Goal: Transaction & Acquisition: Purchase product/service

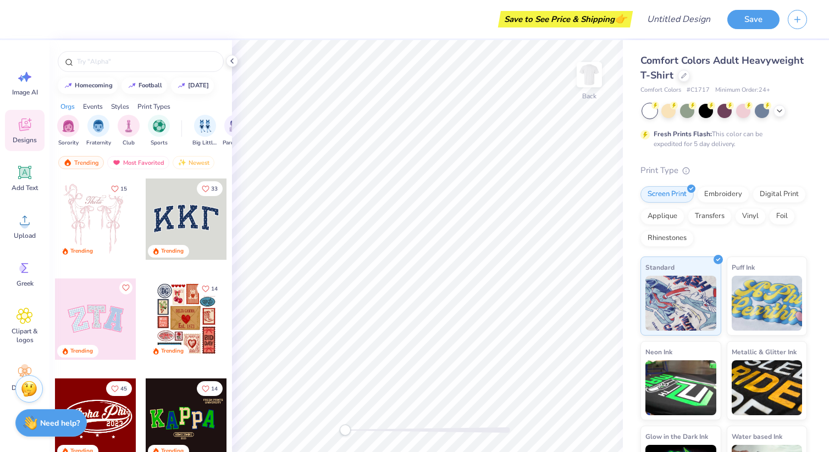
click at [110, 319] on div at bounding box center [95, 319] width 81 height 81
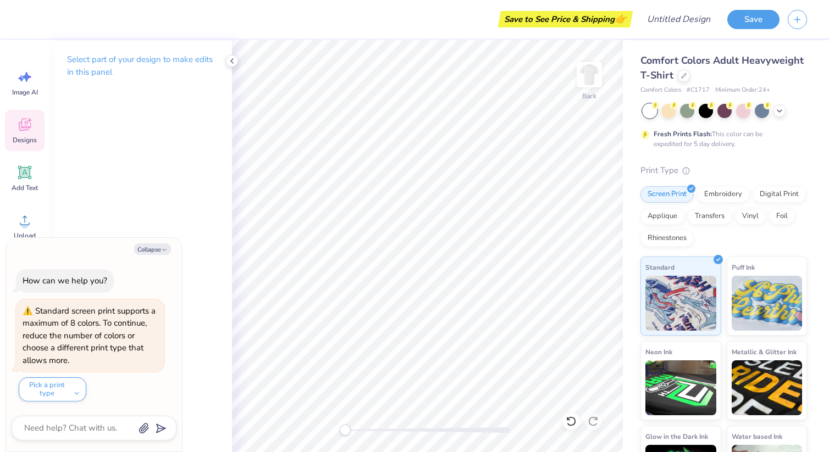
click at [26, 124] on icon at bounding box center [24, 125] width 16 height 16
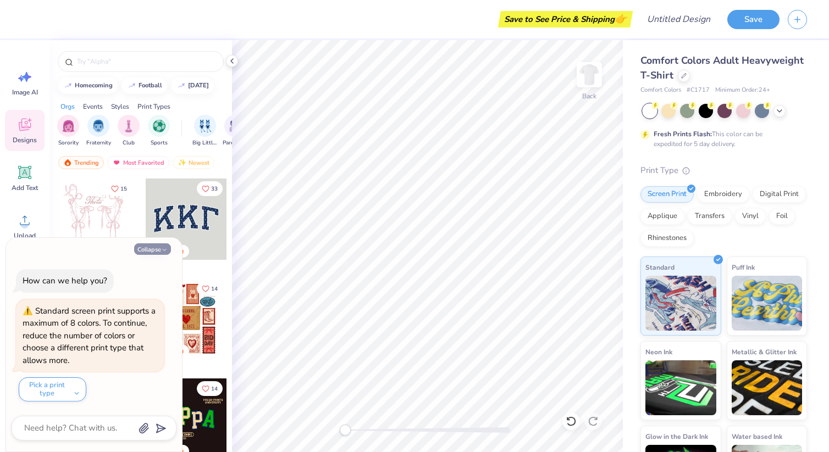
click at [164, 248] on icon "button" at bounding box center [164, 250] width 7 height 7
type textarea "x"
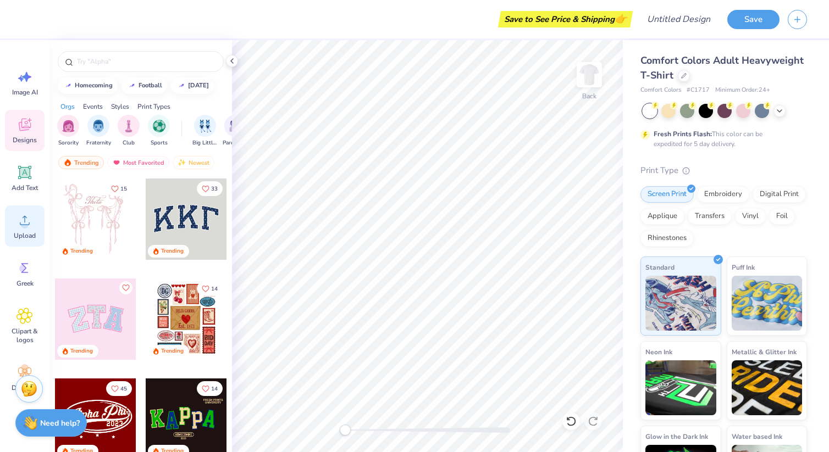
click at [25, 229] on div "Upload" at bounding box center [25, 226] width 40 height 41
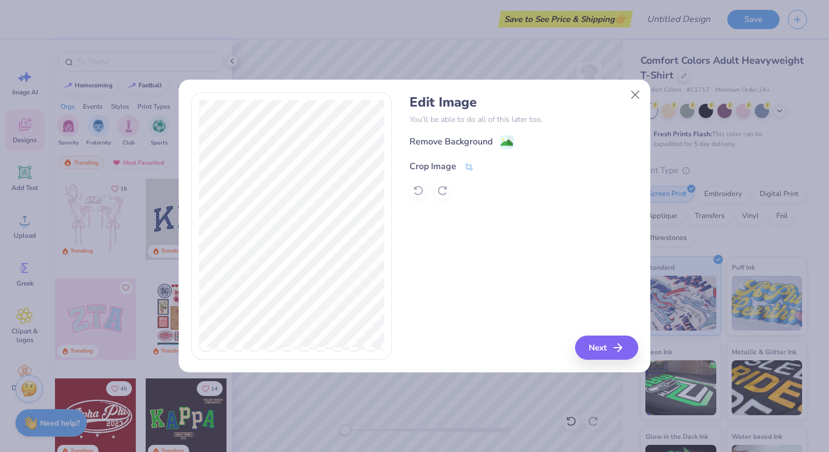
click at [464, 164] on icon at bounding box center [469, 167] width 10 height 10
click at [489, 165] on icon at bounding box center [487, 165] width 7 height 7
click at [620, 350] on icon "button" at bounding box center [621, 347] width 13 height 13
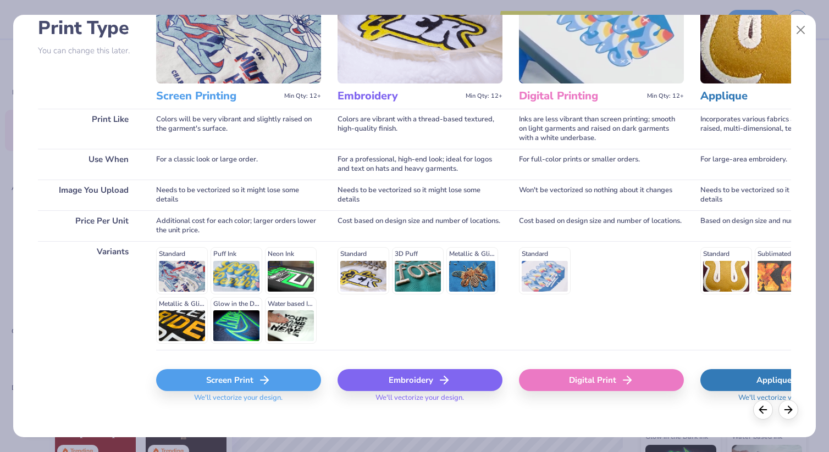
scroll to position [96, 0]
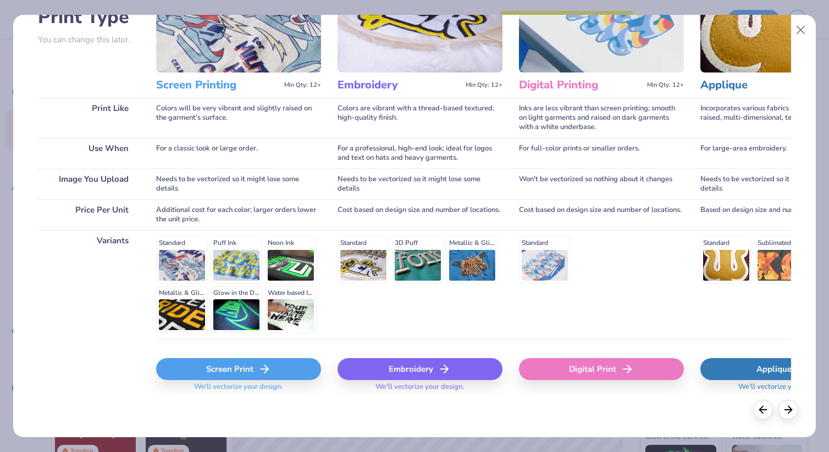
click at [237, 372] on div "Screen Print" at bounding box center [238, 369] width 165 height 22
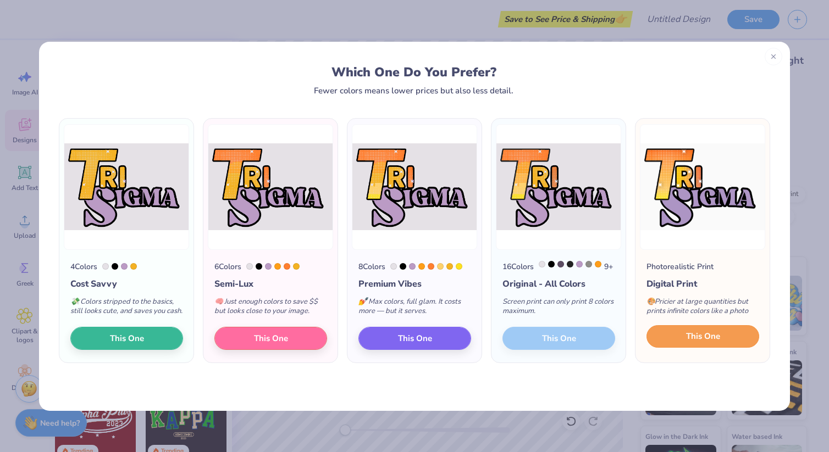
click at [717, 343] on span "This One" at bounding box center [703, 336] width 34 height 13
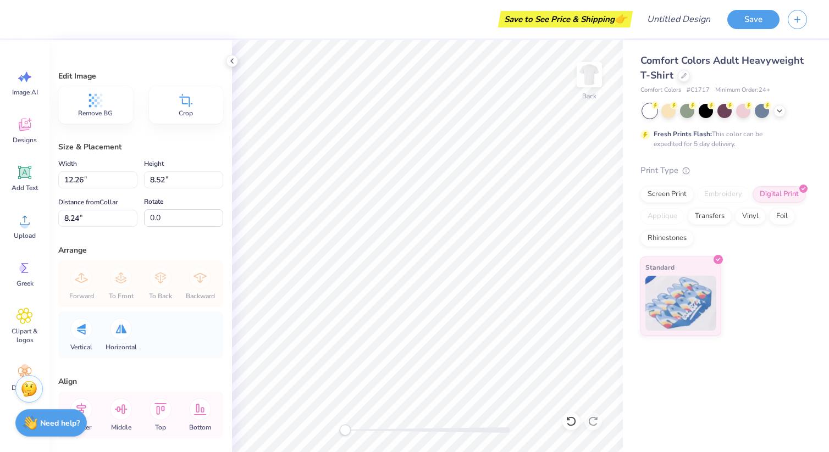
click at [106, 104] on div "Remove BG" at bounding box center [95, 104] width 75 height 37
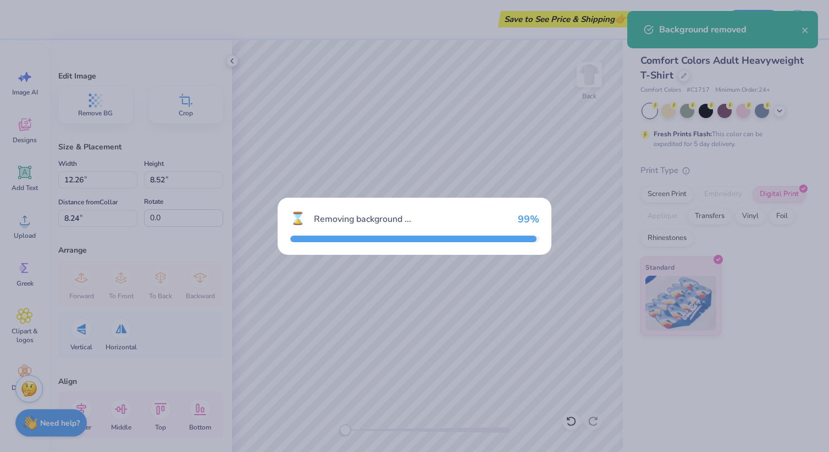
type input "11.04"
type input "7.76"
type input "1.94"
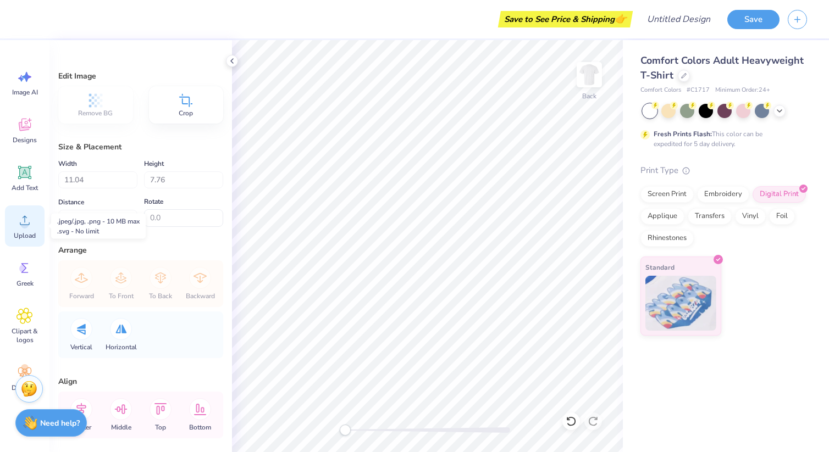
click at [29, 231] on div "Upload" at bounding box center [25, 226] width 40 height 41
click at [590, 81] on img at bounding box center [589, 75] width 44 height 44
click at [25, 135] on div "Designs" at bounding box center [25, 130] width 40 height 41
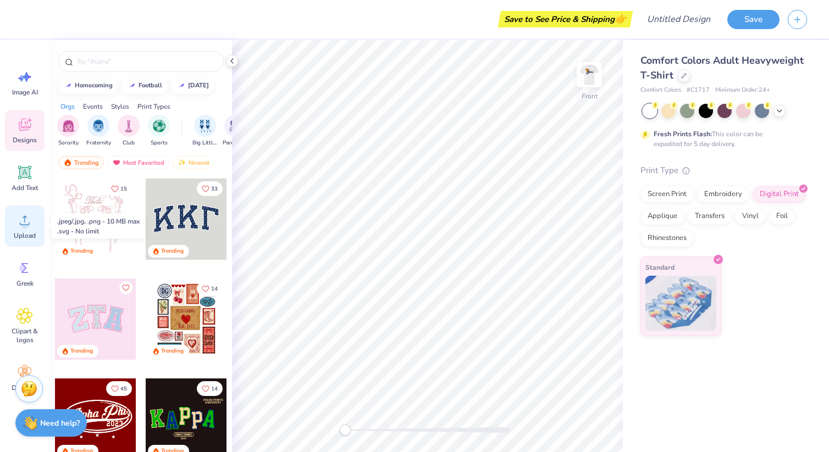
click at [31, 217] on icon at bounding box center [24, 220] width 16 height 16
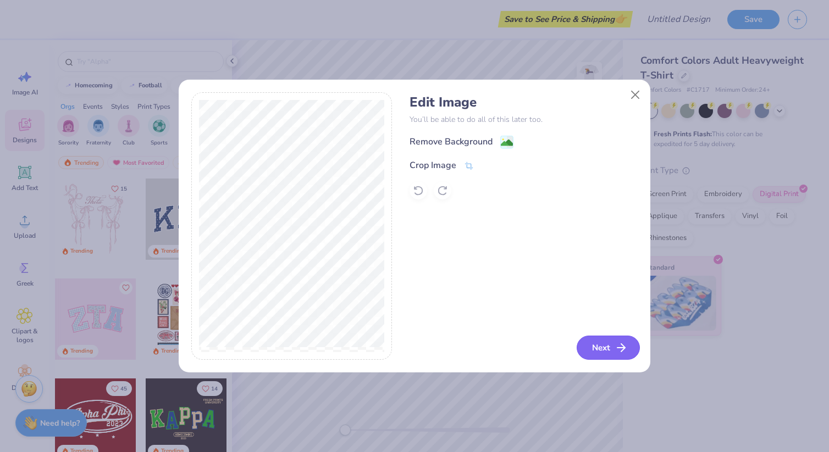
click at [592, 341] on button "Next" at bounding box center [608, 348] width 63 height 24
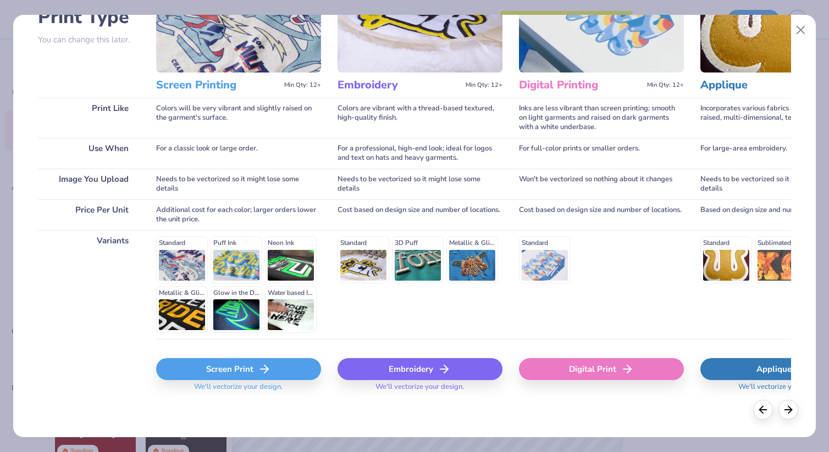
click at [257, 369] on div "Screen Print" at bounding box center [238, 369] width 165 height 22
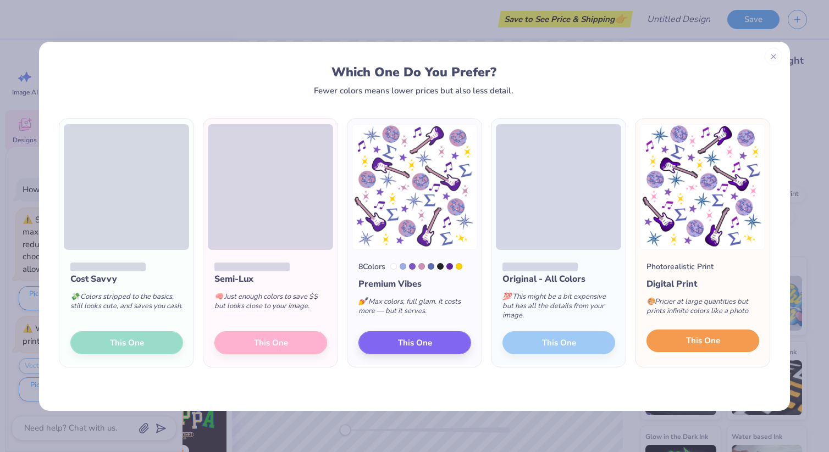
click at [708, 335] on span "This One" at bounding box center [703, 341] width 34 height 13
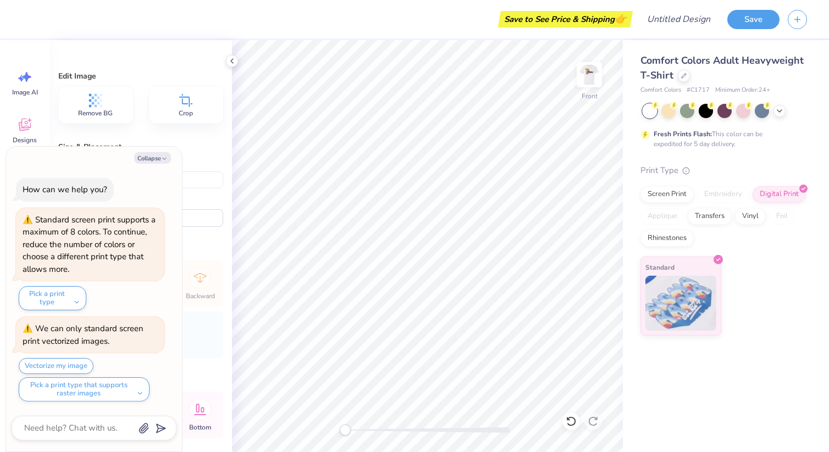
click at [92, 109] on span "Remove BG" at bounding box center [95, 113] width 35 height 9
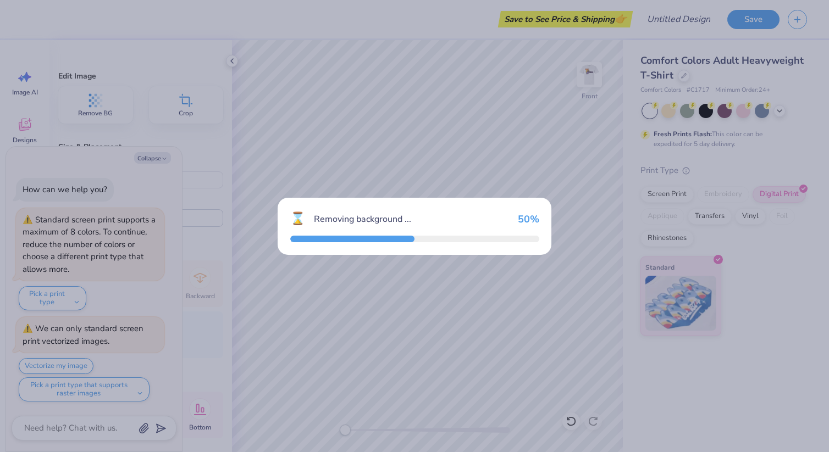
type textarea "x"
type input "13.92"
type input "14.24"
type input "6.54"
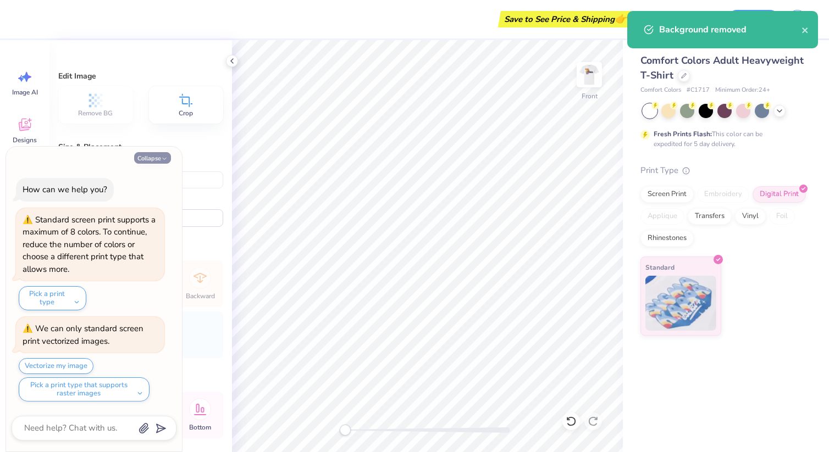
click at [157, 156] on button "Collapse" at bounding box center [152, 158] width 37 height 12
type textarea "x"
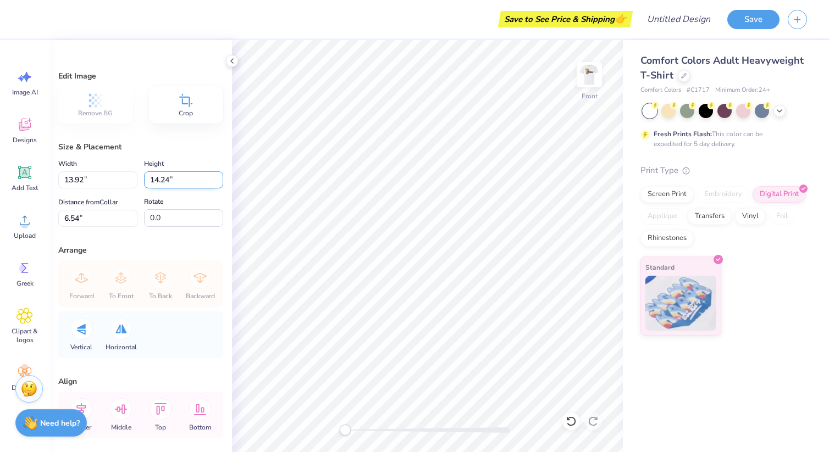
type input "10.77"
type input "11.02"
type input "13.50"
type input "13.81"
type input "2.45"
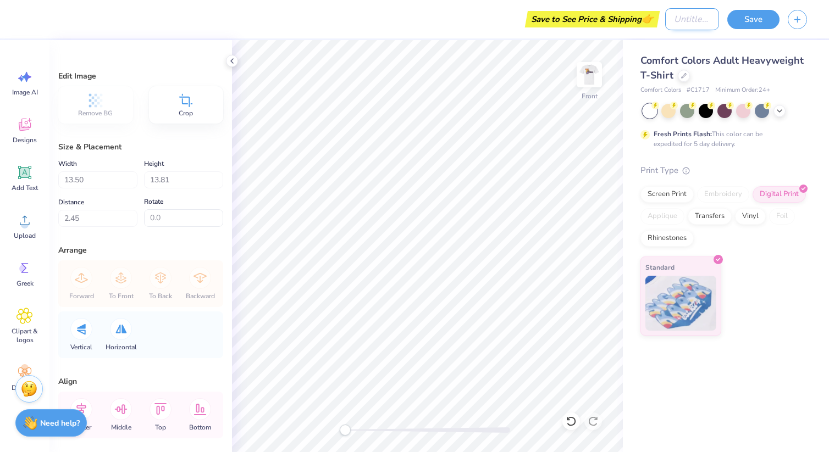
click at [692, 21] on input "Design Title" at bounding box center [692, 19] width 54 height 22
type input "SigHC25"
click at [763, 18] on button "Save" at bounding box center [753, 17] width 52 height 19
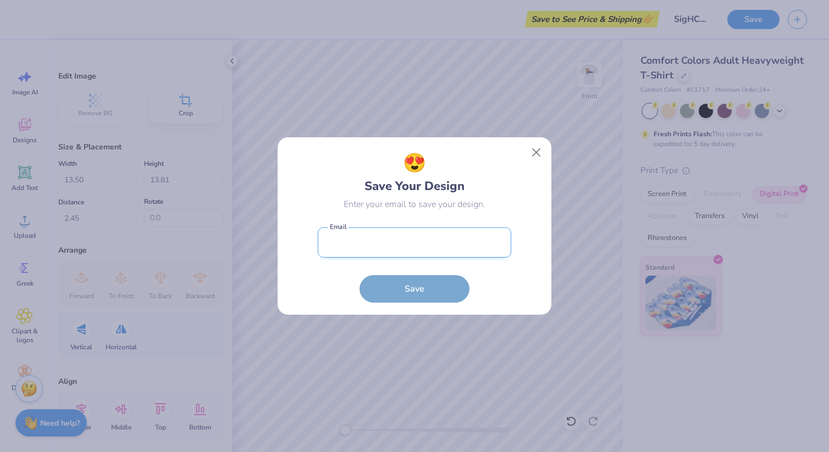
click at [367, 247] on input "email" at bounding box center [415, 243] width 194 height 30
type input "[EMAIL_ADDRESS][DOMAIN_NAME]"
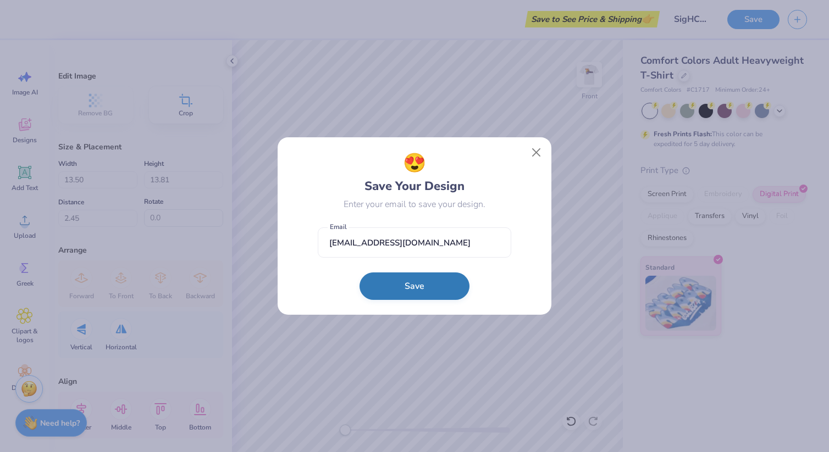
click at [401, 288] on button "Save" at bounding box center [415, 286] width 110 height 27
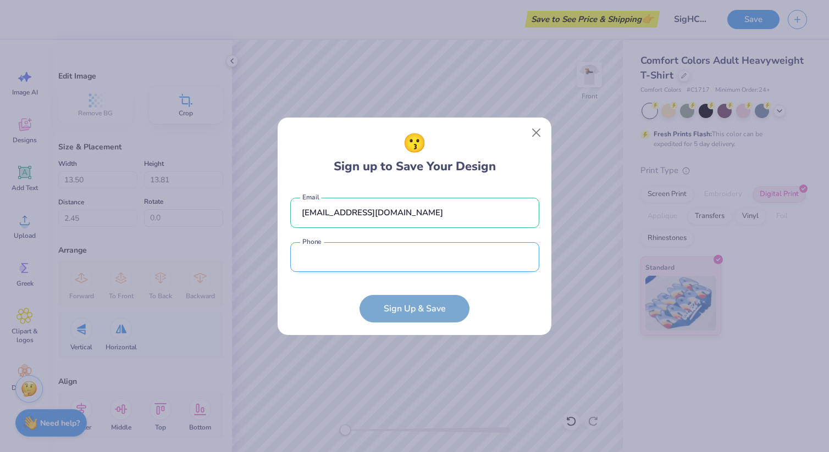
click at [400, 264] on input "tel" at bounding box center [414, 257] width 249 height 30
click at [424, 303] on form "[EMAIL_ADDRESS][DOMAIN_NAME] Email Phone is a required field Phone Sign Up & Sa…" at bounding box center [414, 255] width 249 height 136
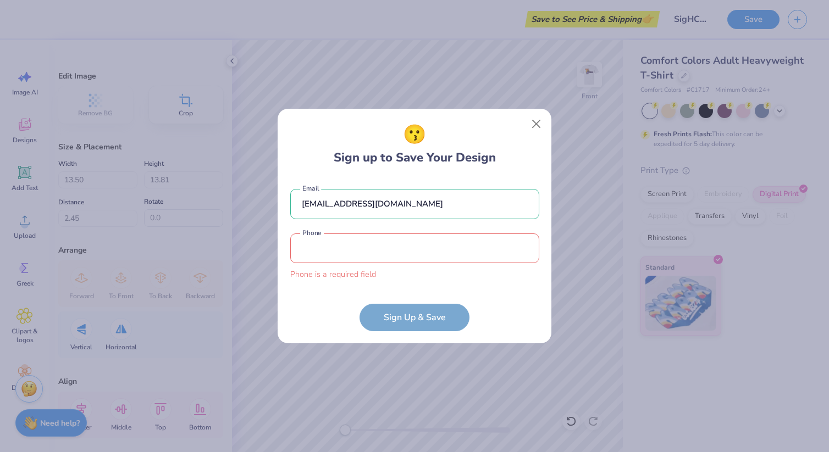
click at [409, 241] on input "tel" at bounding box center [414, 249] width 249 height 30
type input "0"
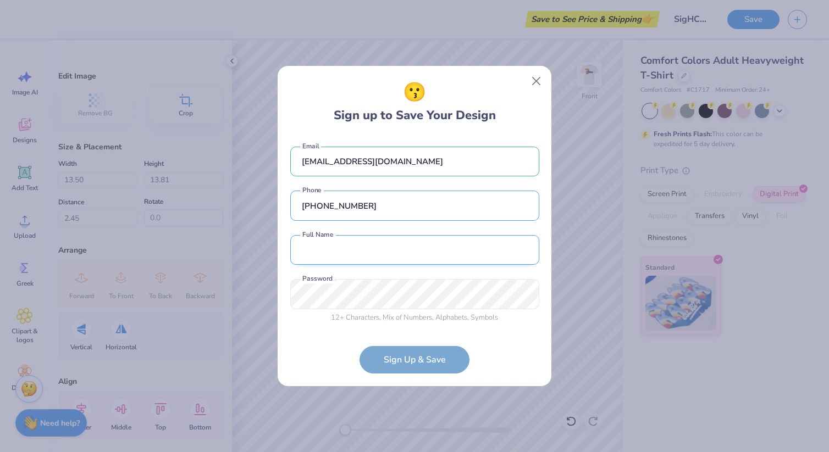
type input "[PHONE_NUMBER]"
click at [410, 247] on input "text" at bounding box center [414, 250] width 249 height 30
type input "[PERSON_NAME] [PERSON_NAME]"
type input "[PHONE_NUMBER]"
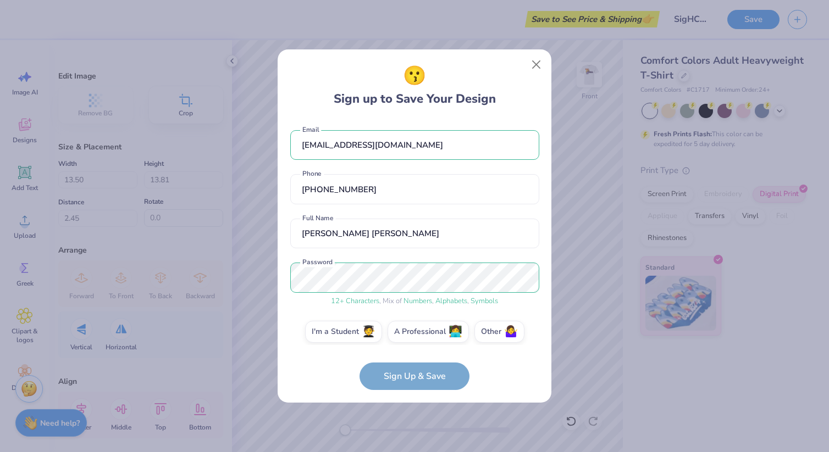
scroll to position [9, 0]
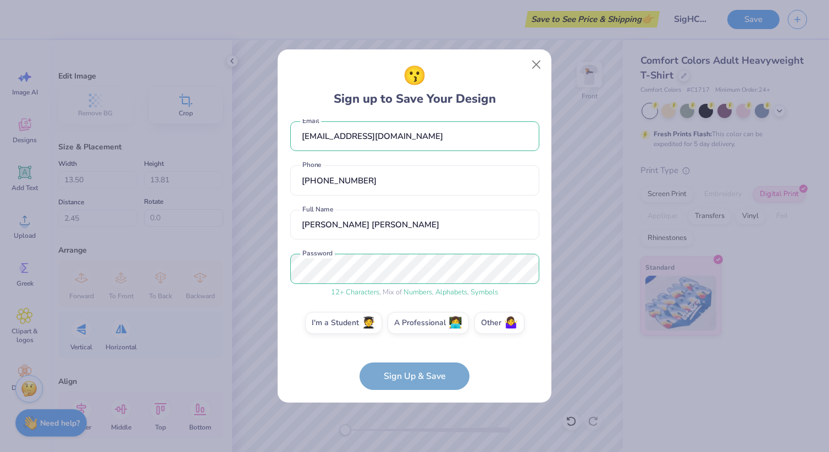
click at [435, 377] on form "[EMAIL_ADDRESS][DOMAIN_NAME] Email [PHONE_NUMBER] Phone [PERSON_NAME] [PERSON_N…" at bounding box center [414, 255] width 249 height 272
click at [348, 320] on label "I'm a Student 🧑‍🎓" at bounding box center [343, 322] width 77 height 22
click at [411, 331] on input "I'm a Student 🧑‍🎓" at bounding box center [414, 334] width 7 height 7
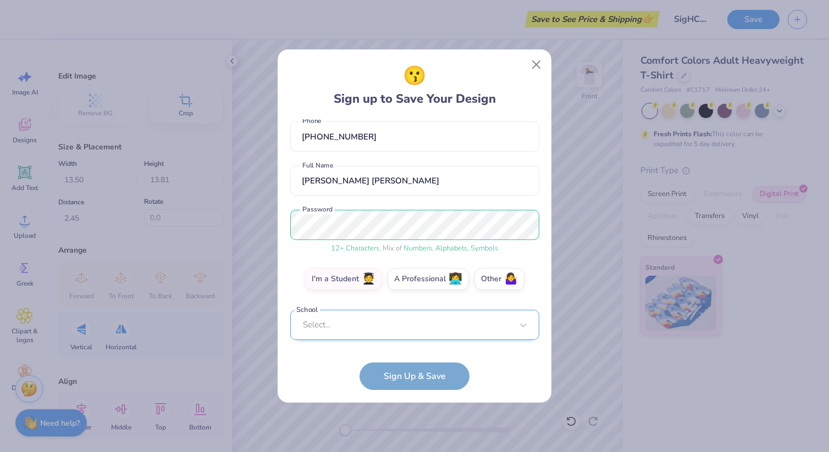
click at [429, 321] on div "Select..." at bounding box center [414, 325] width 249 height 30
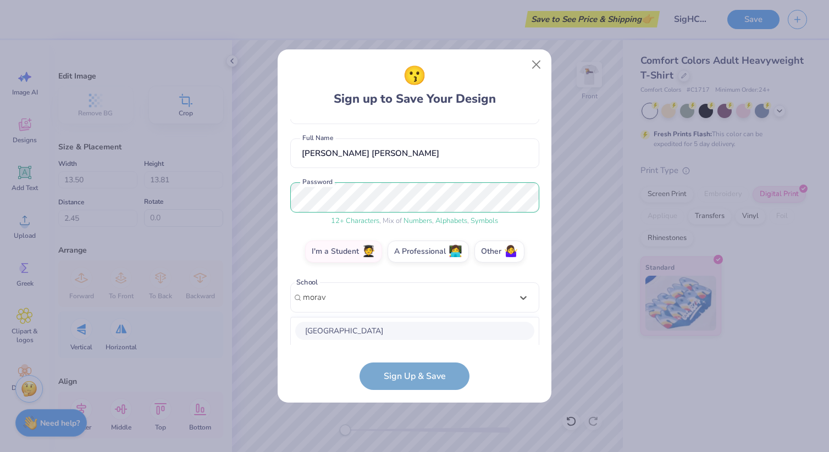
scroll to position [218, 0]
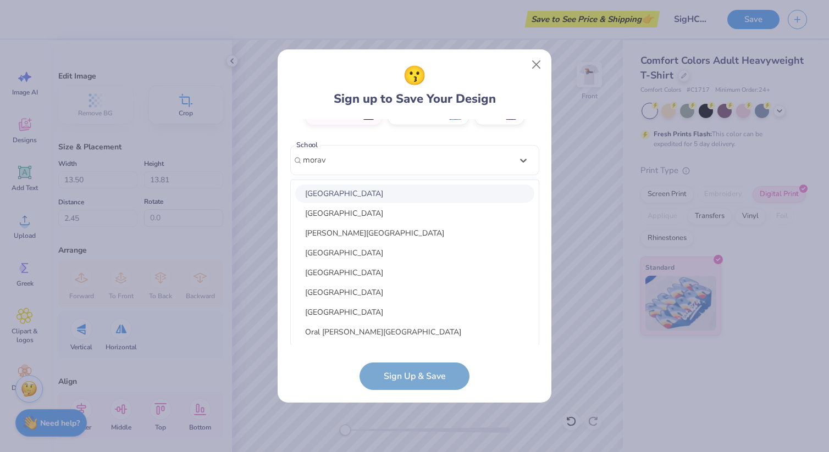
click at [402, 197] on div "[GEOGRAPHIC_DATA]" at bounding box center [414, 194] width 239 height 18
type input "morav"
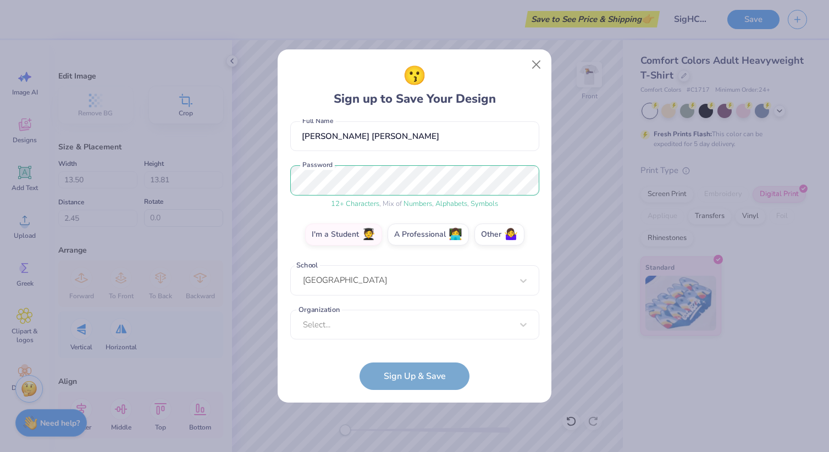
scroll to position [97, 0]
click at [412, 322] on div "Select..." at bounding box center [414, 325] width 249 height 30
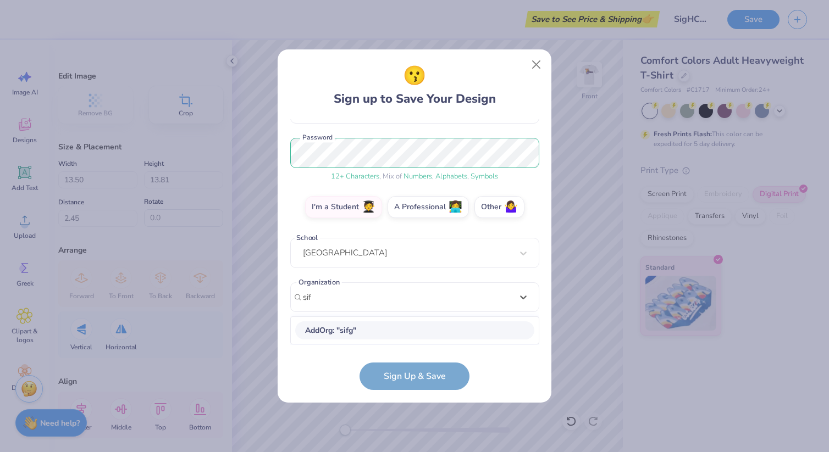
scroll to position [124, 0]
type input "s"
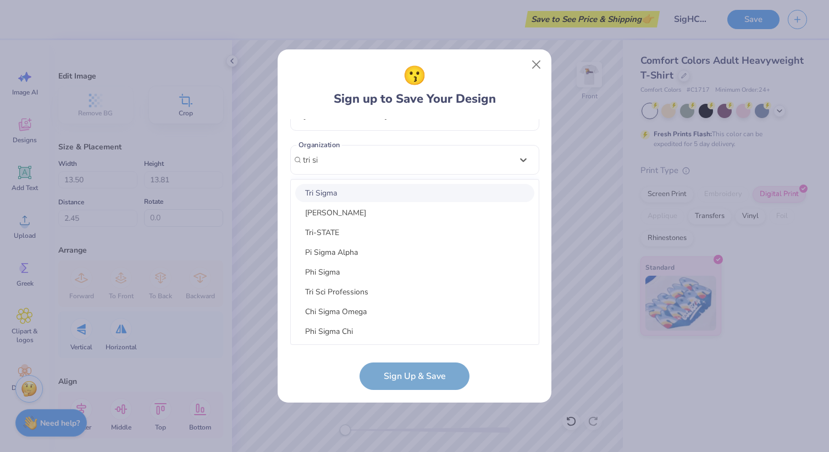
click at [352, 197] on div "Tri Sigma" at bounding box center [414, 193] width 239 height 18
type input "tri si"
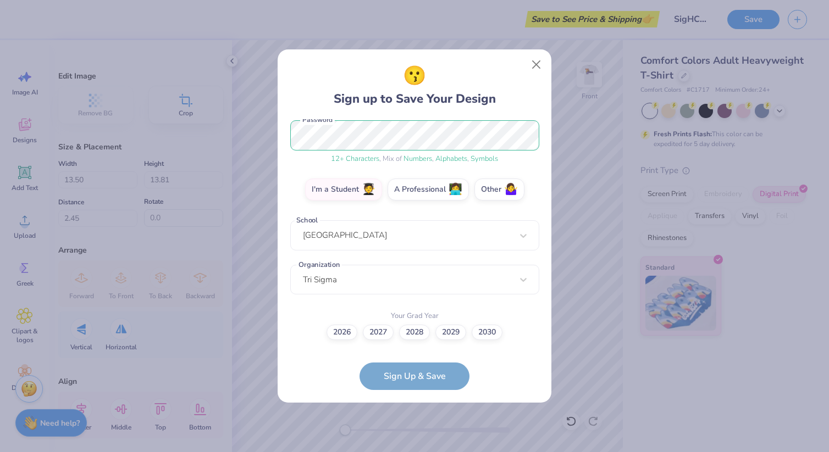
scroll to position [142, 0]
click at [418, 329] on label "2028" at bounding box center [414, 331] width 31 height 15
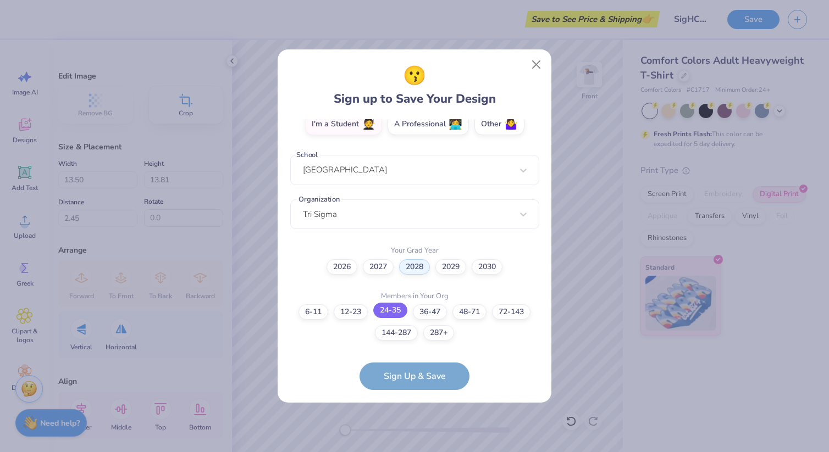
click at [395, 308] on label "24-35" at bounding box center [390, 310] width 34 height 15
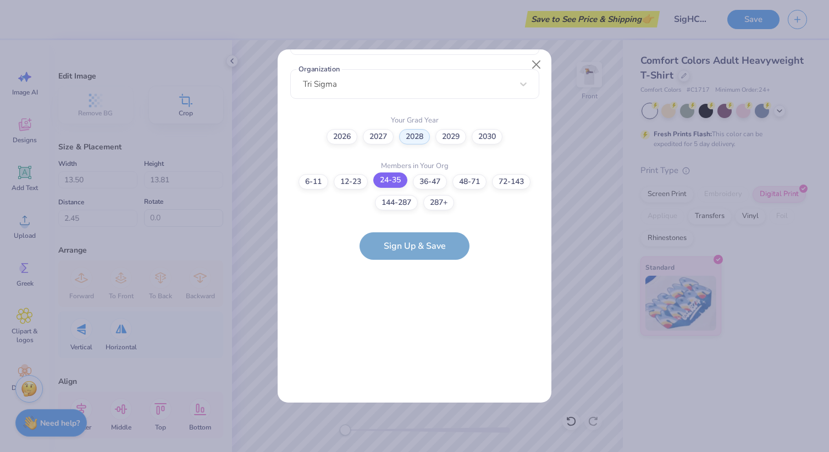
scroll to position [0, 0]
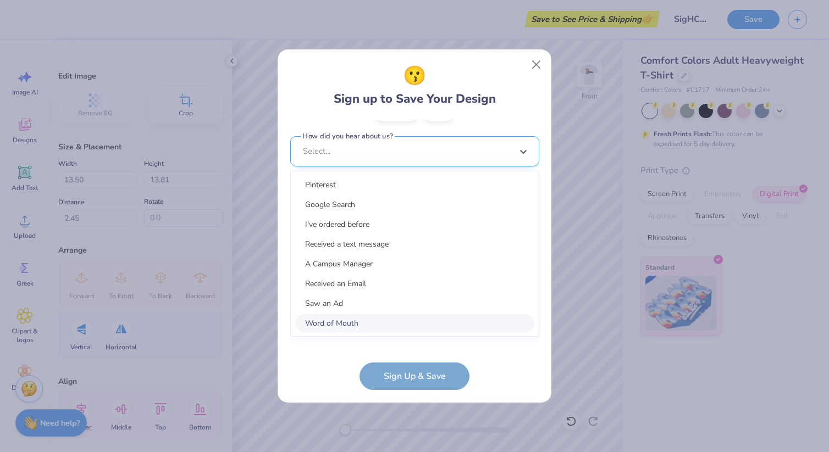
click at [412, 330] on div "option Word of Mouth focused, 8 of 15. 15 results available. Use Up and Down to…" at bounding box center [414, 236] width 249 height 201
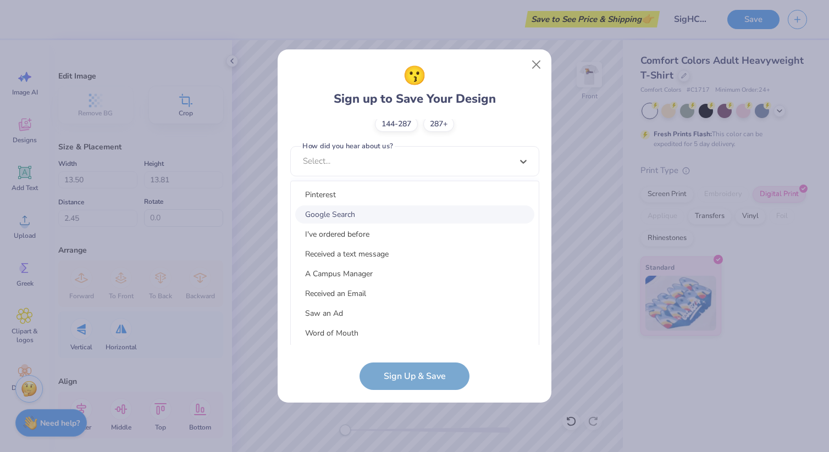
click at [371, 208] on div "Google Search" at bounding box center [414, 215] width 239 height 18
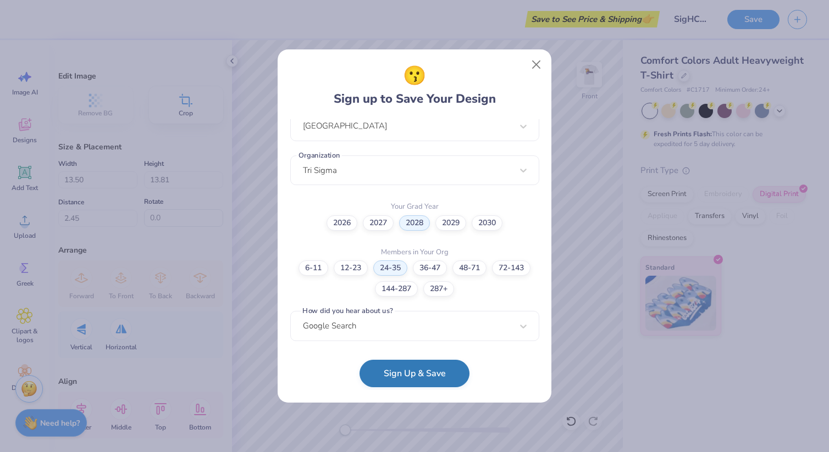
click at [411, 383] on button "Sign Up & Save" at bounding box center [415, 373] width 110 height 27
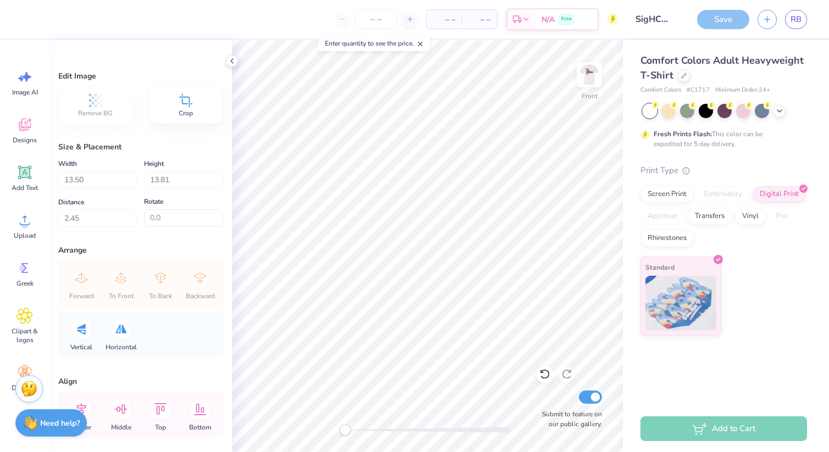
click at [728, 428] on div "Add to Cart" at bounding box center [723, 429] width 167 height 25
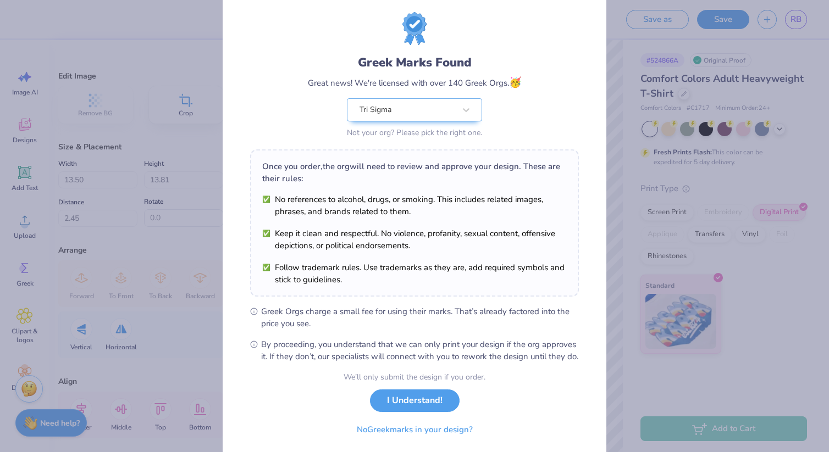
scroll to position [62, 0]
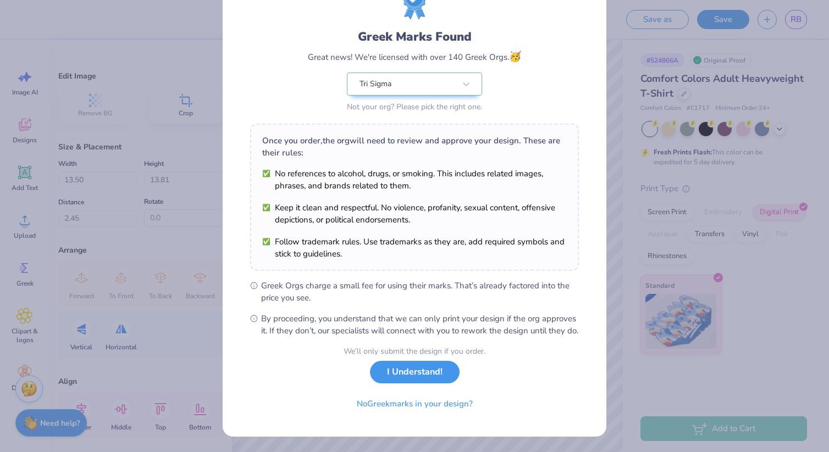
click at [423, 378] on button "I Understand!" at bounding box center [415, 372] width 90 height 23
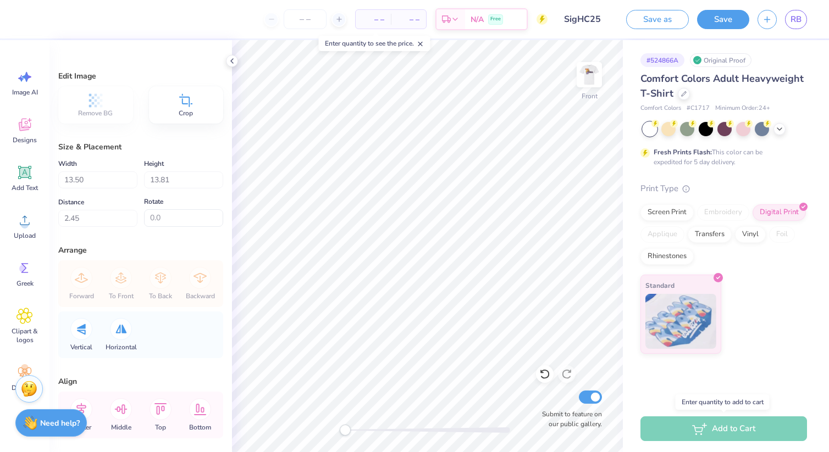
click at [722, 430] on div "Add to Cart" at bounding box center [723, 429] width 167 height 25
click at [339, 19] on icon at bounding box center [339, 19] width 8 height 8
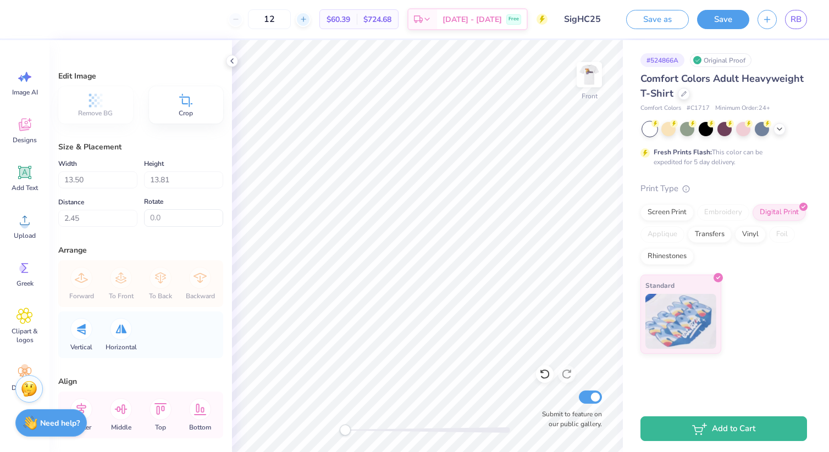
click at [337, 20] on div "12 $60.39 Per Item $724.68 Total Est. Delivery [DATE] - [DATE] Free" at bounding box center [288, 19] width 517 height 38
click at [307, 20] on icon at bounding box center [304, 19] width 8 height 8
click at [325, 20] on div "13" at bounding box center [305, 19] width 82 height 20
click at [335, 20] on icon at bounding box center [339, 19] width 8 height 8
click at [307, 20] on icon at bounding box center [304, 19] width 8 height 8
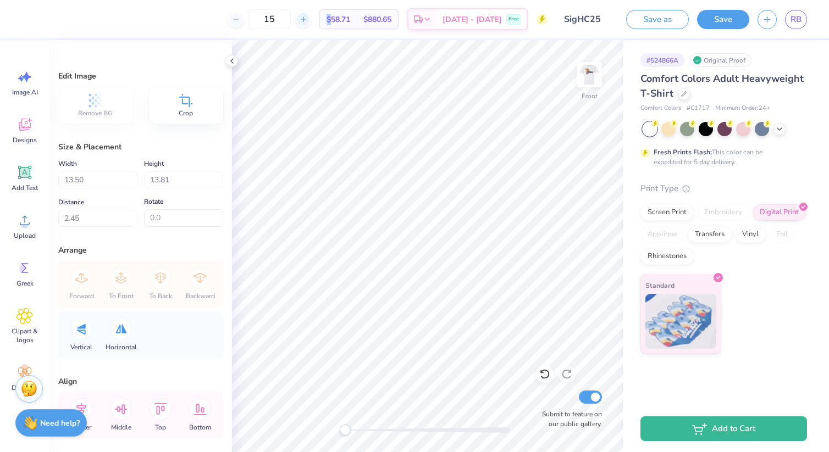
click at [311, 18] on div at bounding box center [303, 19] width 15 height 15
click at [335, 20] on icon at bounding box center [339, 19] width 8 height 8
click at [285, 21] on input "18" at bounding box center [263, 19] width 43 height 20
type input "1"
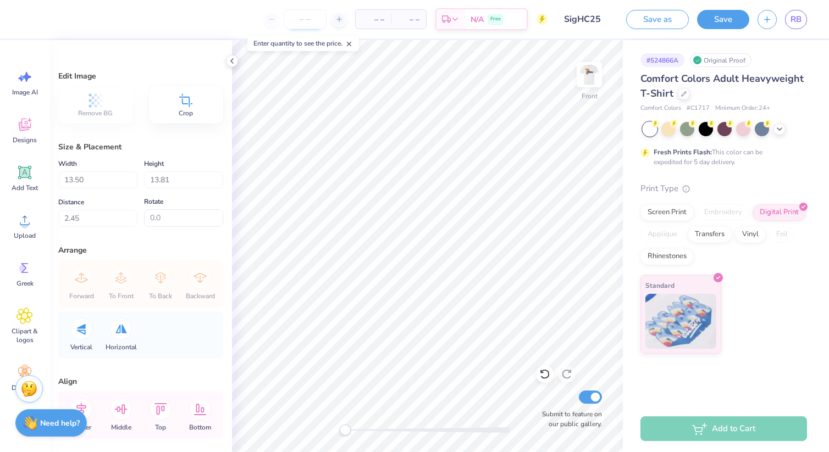
click at [314, 22] on input "number" at bounding box center [305, 19] width 43 height 20
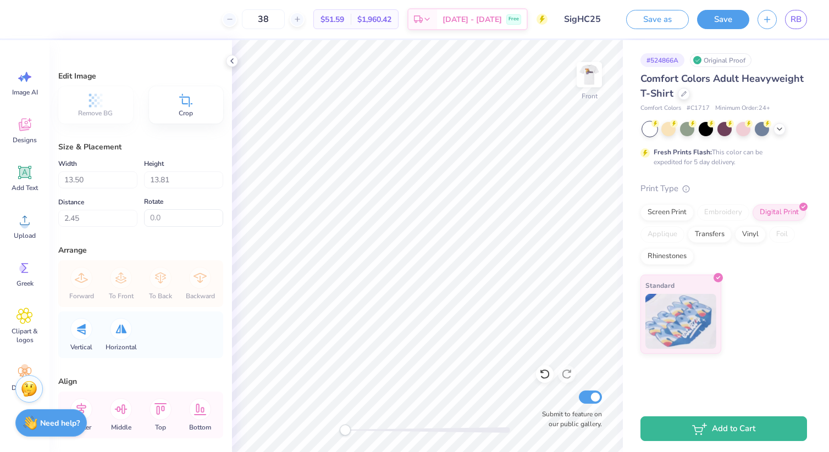
type input "38"
click at [566, 28] on input "SigHC25" at bounding box center [583, 19] width 54 height 22
click at [588, 74] on img at bounding box center [589, 75] width 44 height 44
